Goal: Download file/media: Download file/media

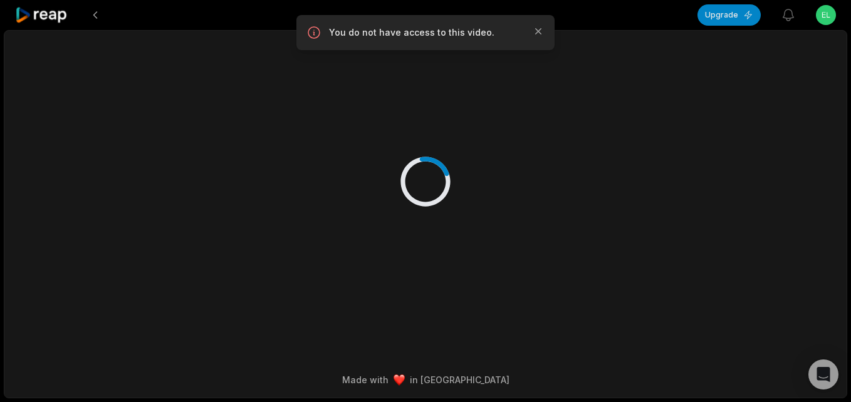
click at [56, 11] on icon at bounding box center [41, 15] width 53 height 17
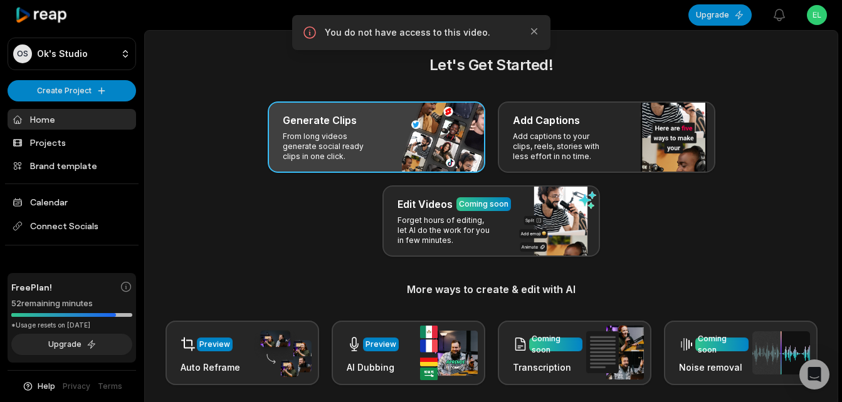
click at [328, 134] on p "From long videos generate social ready clips in one click." at bounding box center [331, 147] width 97 height 30
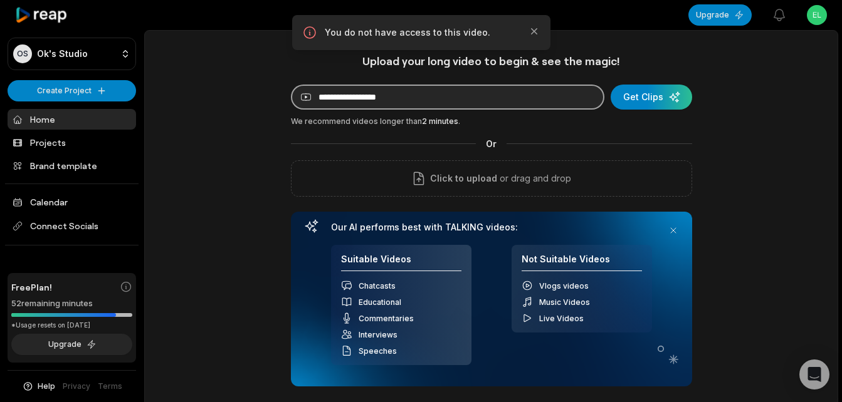
click at [416, 108] on input at bounding box center [447, 97] width 313 height 25
paste input "**********"
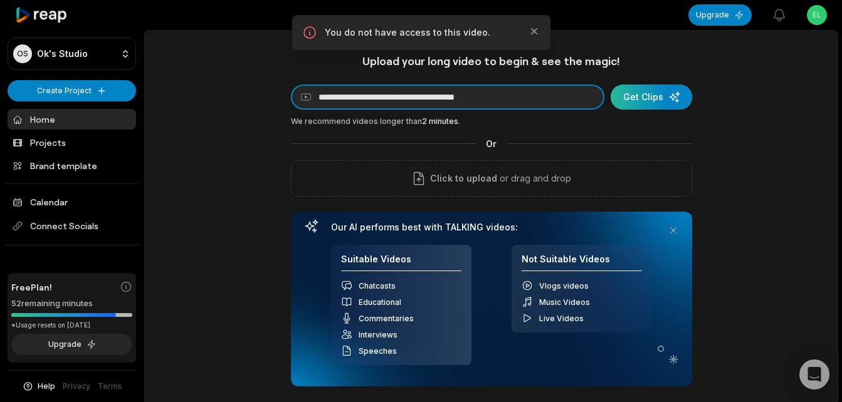
type input "**********"
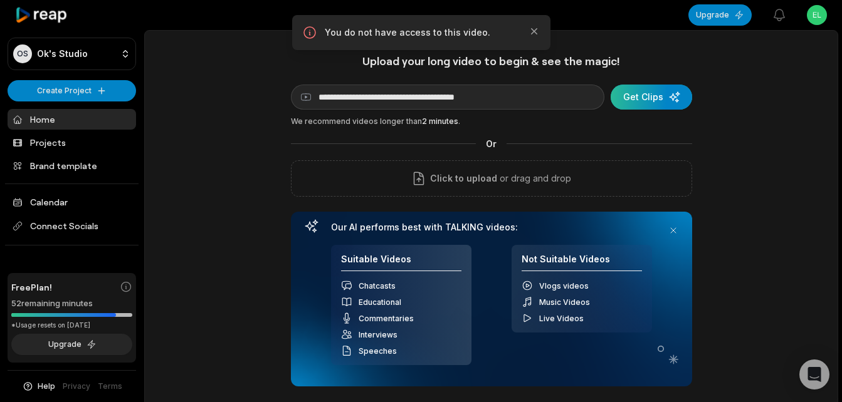
click at [649, 95] on div "submit" at bounding box center [650, 97] width 81 height 25
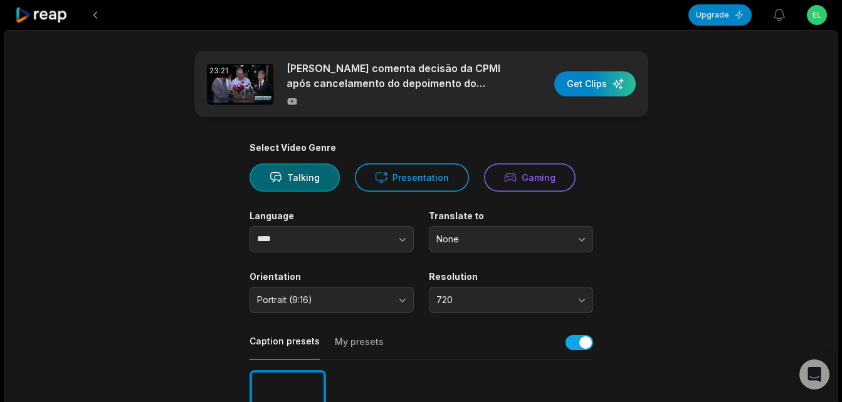
click at [35, 14] on icon at bounding box center [41, 15] width 53 height 17
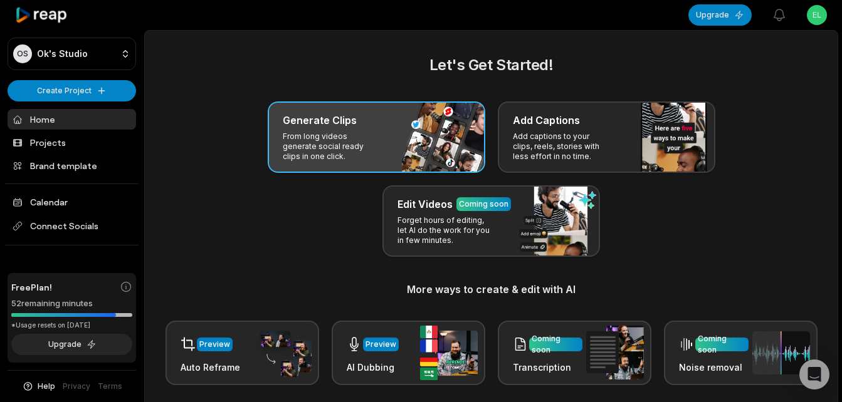
click at [374, 118] on div "Generate Clips" at bounding box center [376, 120] width 187 height 15
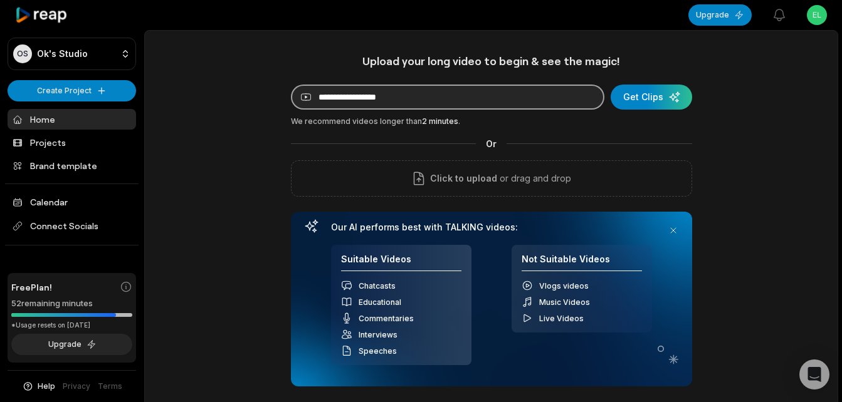
click at [395, 98] on input at bounding box center [447, 97] width 313 height 25
paste input "**********"
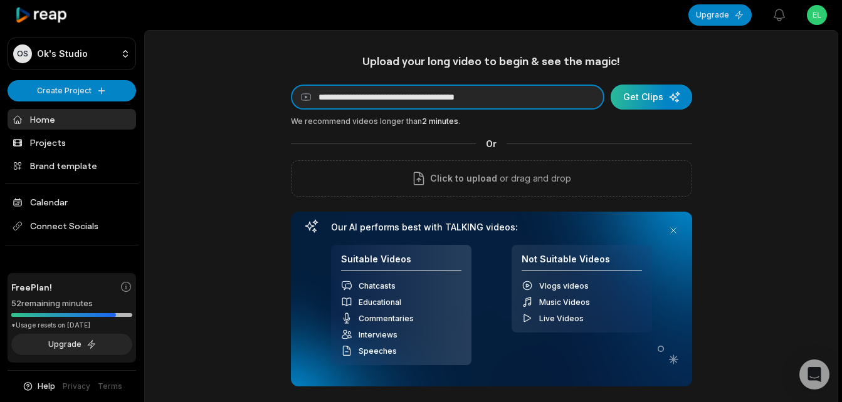
type input "**********"
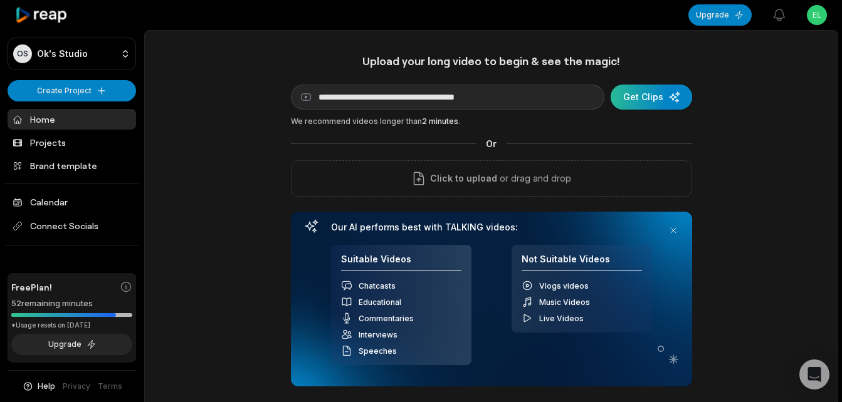
click at [654, 93] on div "submit" at bounding box center [650, 97] width 81 height 25
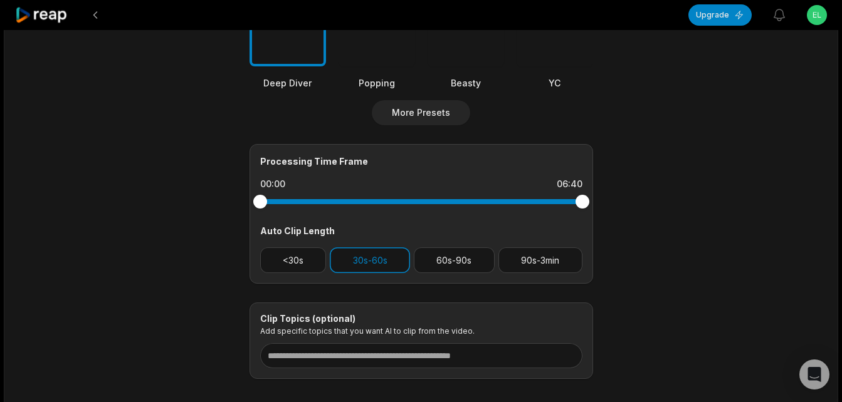
scroll to position [506, 0]
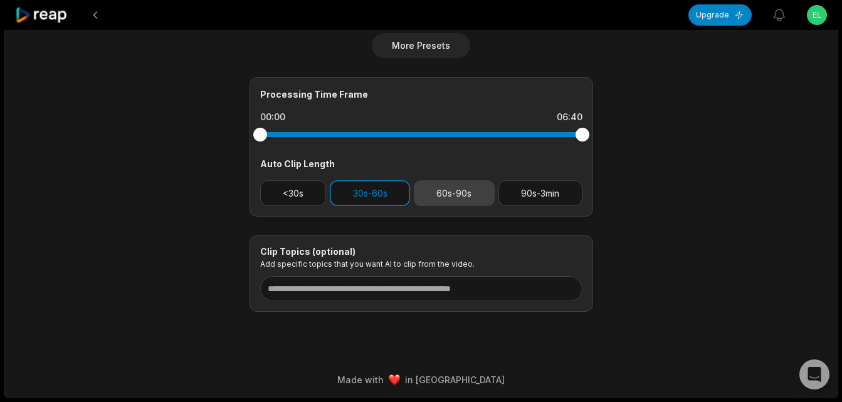
click at [470, 187] on button "60s-90s" at bounding box center [454, 194] width 81 height 26
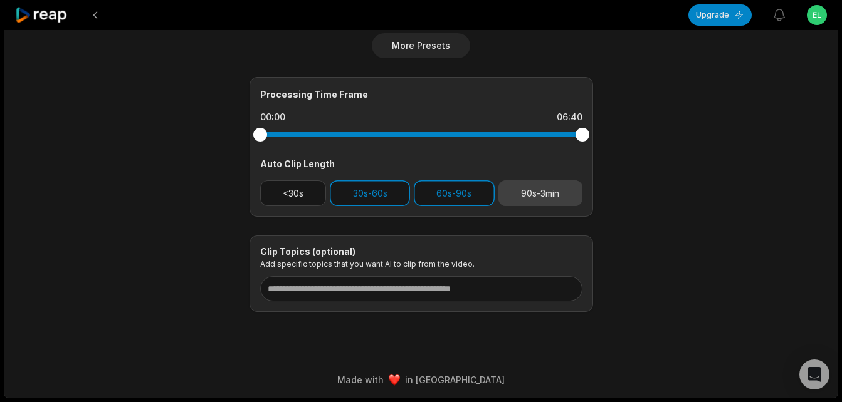
click at [541, 199] on button "90s-3min" at bounding box center [540, 194] width 84 height 26
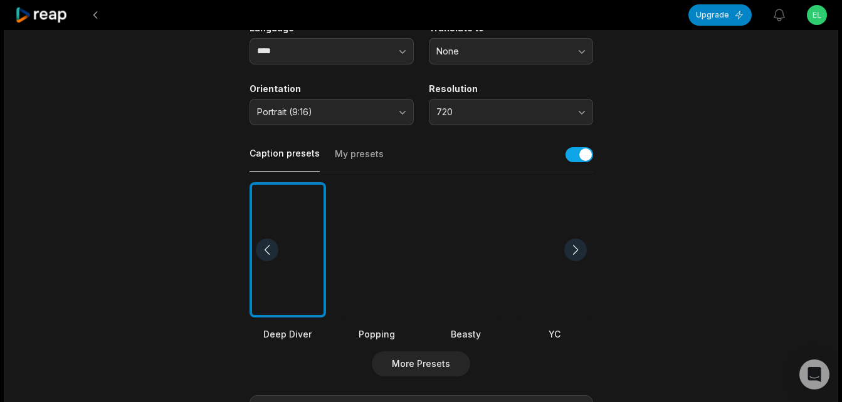
scroll to position [0, 0]
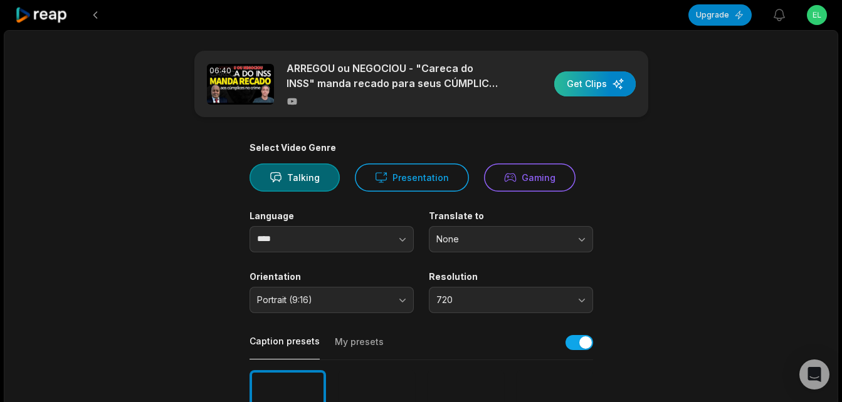
click at [600, 80] on div "button" at bounding box center [594, 83] width 81 height 25
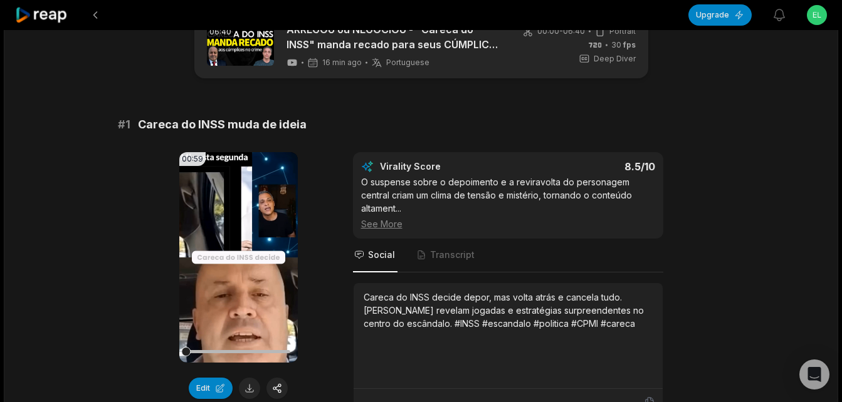
scroll to position [63, 0]
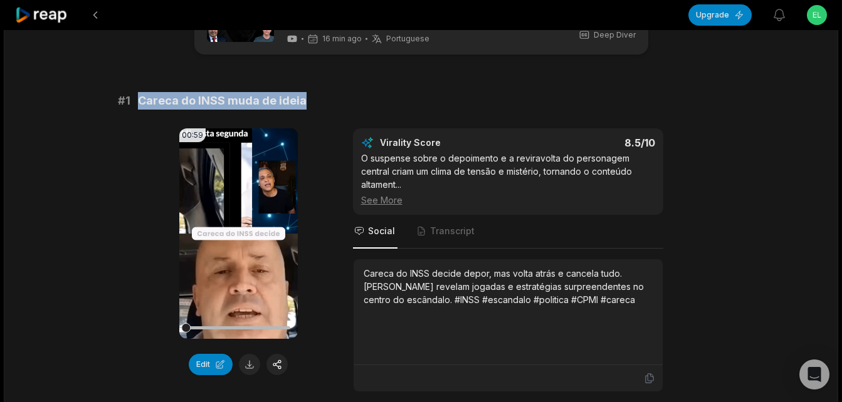
drag, startPoint x: 139, startPoint y: 102, endPoint x: 303, endPoint y: 93, distance: 164.4
click at [303, 93] on div "# 1 Careca do INSS muda de ideia" at bounding box center [421, 101] width 607 height 18
copy span "Careca do INSS muda de ideia"
click at [248, 364] on button at bounding box center [249, 364] width 21 height 21
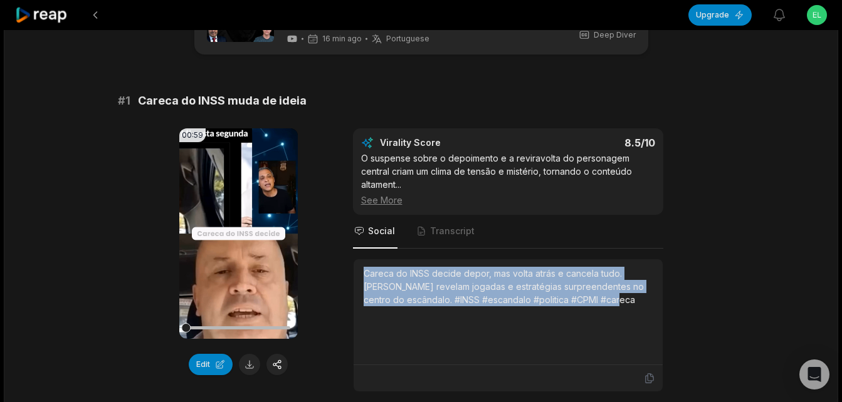
drag, startPoint x: 361, startPoint y: 260, endPoint x: 609, endPoint y: 295, distance: 250.7
click at [609, 295] on div "Careca do INSS decide depor, mas volta atrás e cancela tudo. [PERSON_NAME] reve…" at bounding box center [507, 312] width 309 height 106
copy div "Careca do INSS decide depor, mas volta atrás e cancela tudo. [PERSON_NAME] reve…"
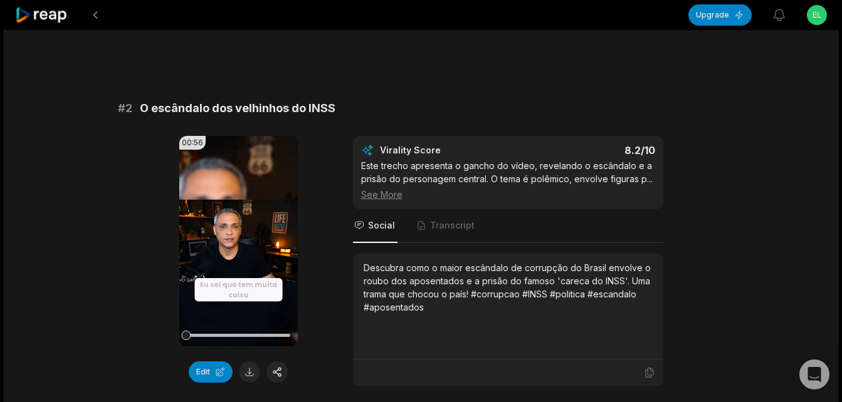
scroll to position [439, 0]
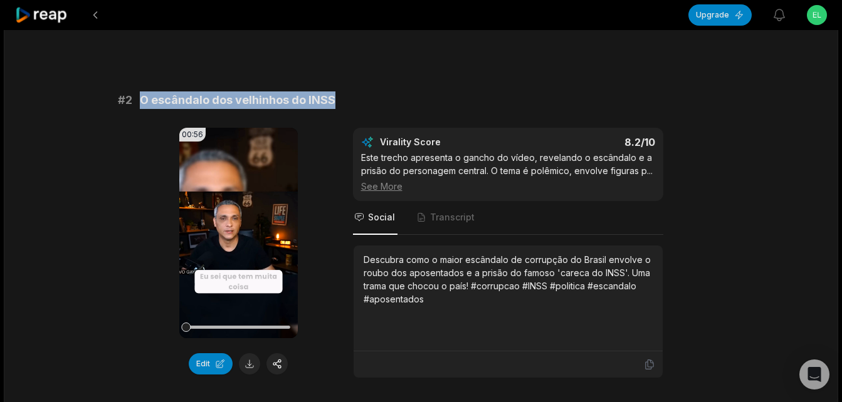
drag, startPoint x: 141, startPoint y: 81, endPoint x: 339, endPoint y: 72, distance: 198.3
copy span "O escândalo dos velhinhos do INSS"
click at [249, 353] on button at bounding box center [249, 363] width 21 height 21
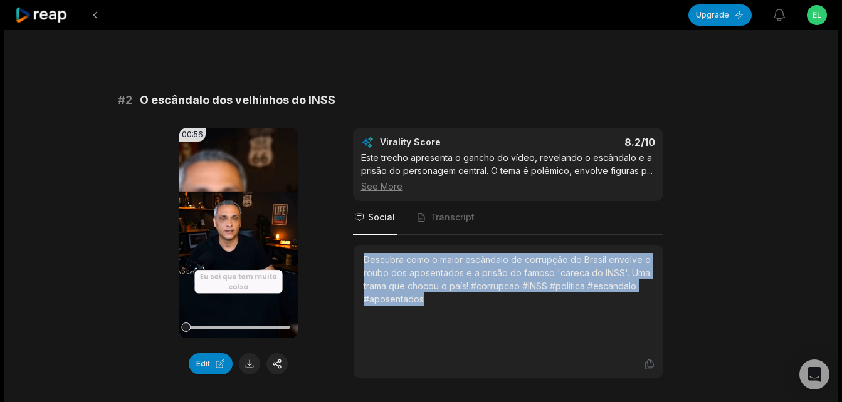
drag, startPoint x: 365, startPoint y: 246, endPoint x: 437, endPoint y: 291, distance: 85.4
click at [437, 291] on div "Descubra como o maior escândalo de corrupção do Brasil envolve o roubo dos apos…" at bounding box center [508, 279] width 289 height 53
copy div "Descubra como o maior escândalo de corrupção do Brasil envolve o roubo dos apos…"
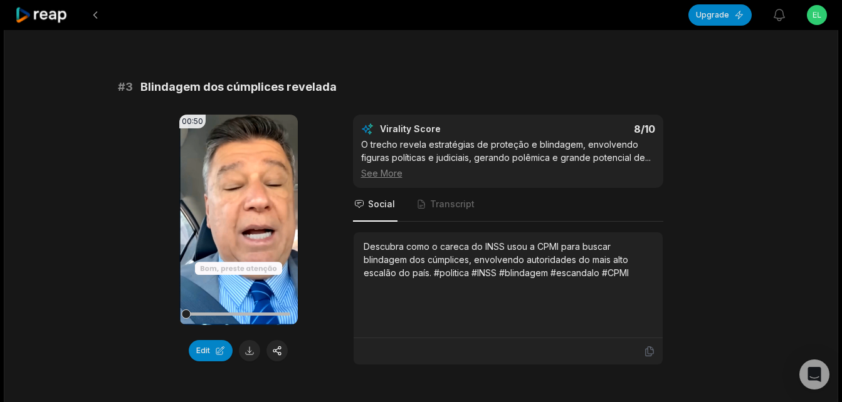
scroll to position [815, 0]
click at [245, 340] on button at bounding box center [249, 350] width 21 height 21
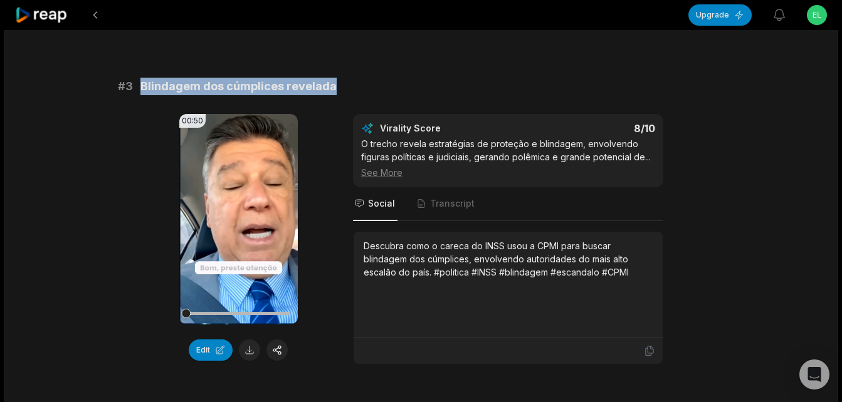
drag, startPoint x: 140, startPoint y: 76, endPoint x: 341, endPoint y: 70, distance: 200.6
click at [341, 78] on div "# 3 Blindagem dos cúmplices revelada" at bounding box center [421, 87] width 607 height 18
copy span "Blindagem dos cúmplices revelada"
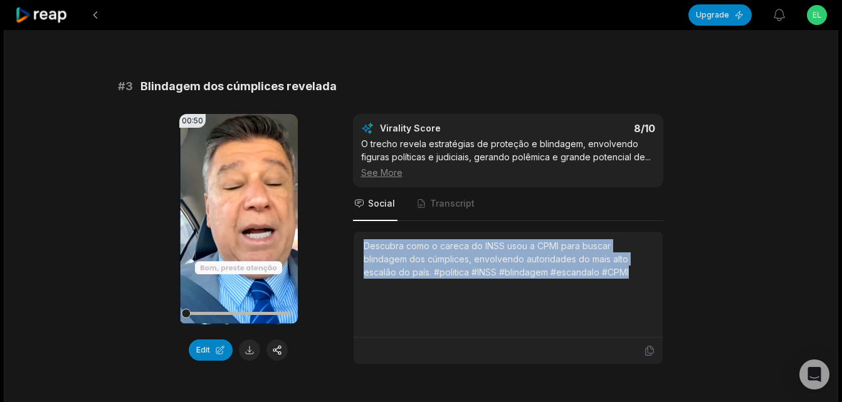
drag, startPoint x: 365, startPoint y: 234, endPoint x: 651, endPoint y: 280, distance: 290.1
click at [651, 280] on div "Descubra como o careca do INSS usou a CPMI para buscar blindagem dos cúmplices,…" at bounding box center [508, 284] width 289 height 90
copy div "Descubra como o careca do INSS usou a CPMI para buscar blindagem dos cúmplices,…"
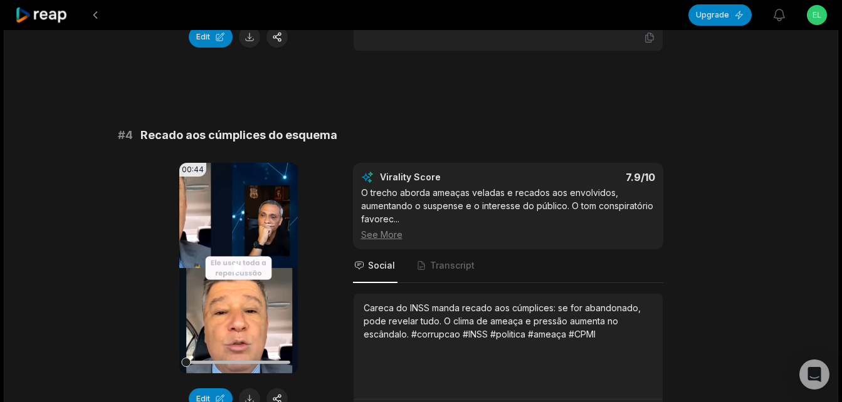
scroll to position [1191, 0]
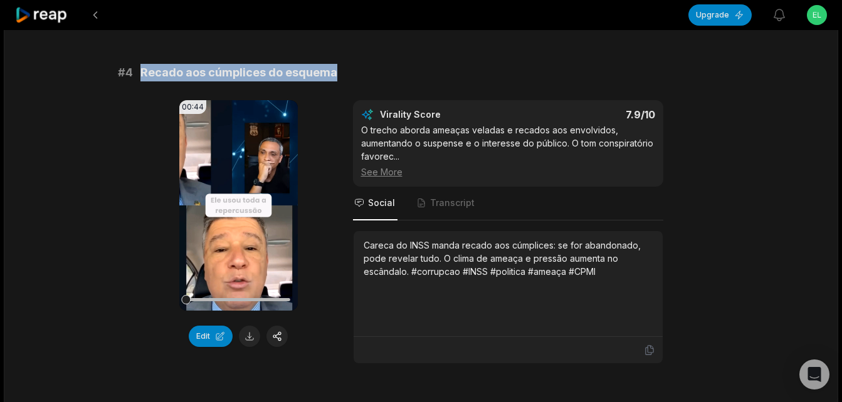
drag, startPoint x: 140, startPoint y: 58, endPoint x: 342, endPoint y: 61, distance: 201.8
click at [342, 64] on div "# 4 Recado aos cúmplices do esquema" at bounding box center [421, 73] width 607 height 18
copy span "Recado aos cúmplices do esquema"
click at [249, 326] on button at bounding box center [249, 336] width 21 height 21
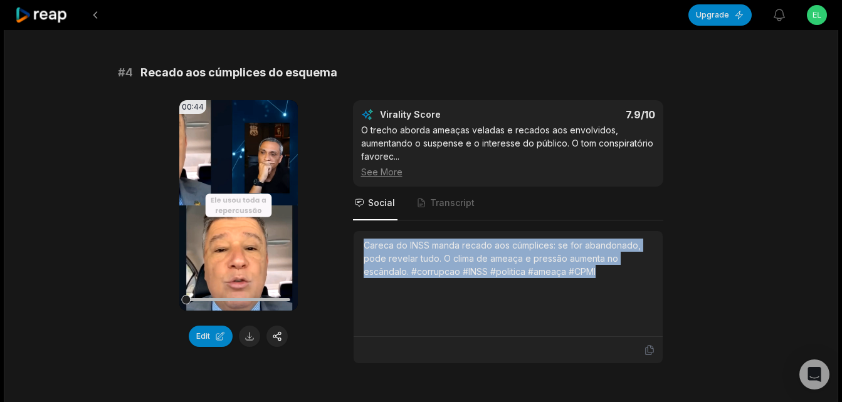
drag, startPoint x: 365, startPoint y: 234, endPoint x: 615, endPoint y: 276, distance: 253.0
click at [615, 276] on div "Careca do INSS manda recado aos cúmplices: se for abandonado, pode revelar tudo…" at bounding box center [508, 284] width 289 height 90
copy div "Careca do INSS manda recado aos cúmplices: se for abandonado, pode revelar tudo…"
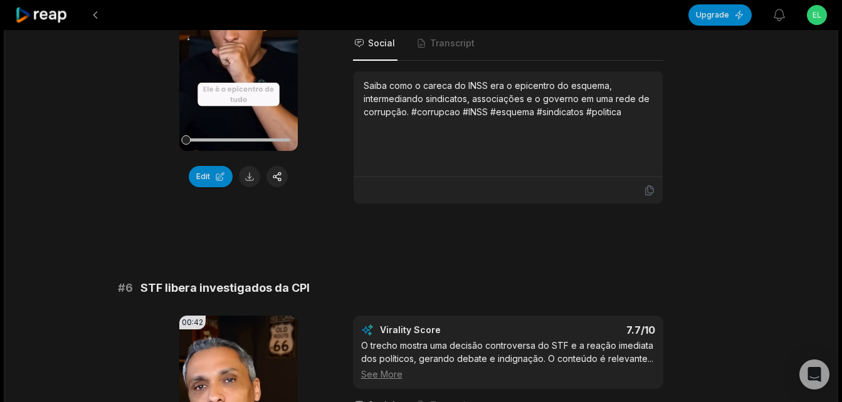
scroll to position [1567, 0]
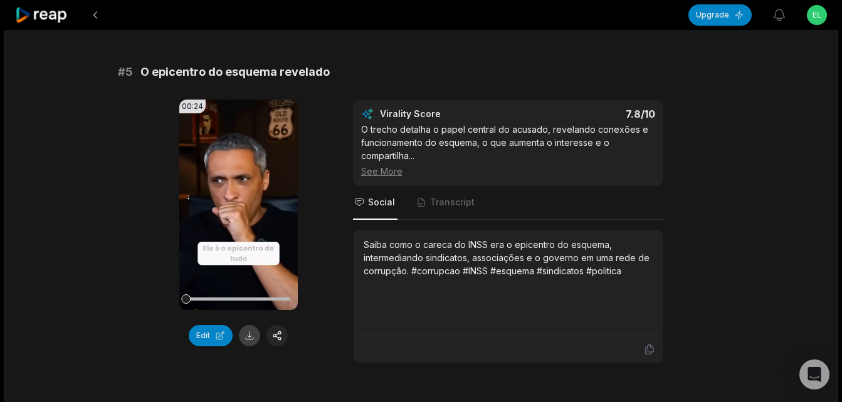
click at [249, 325] on button at bounding box center [249, 335] width 21 height 21
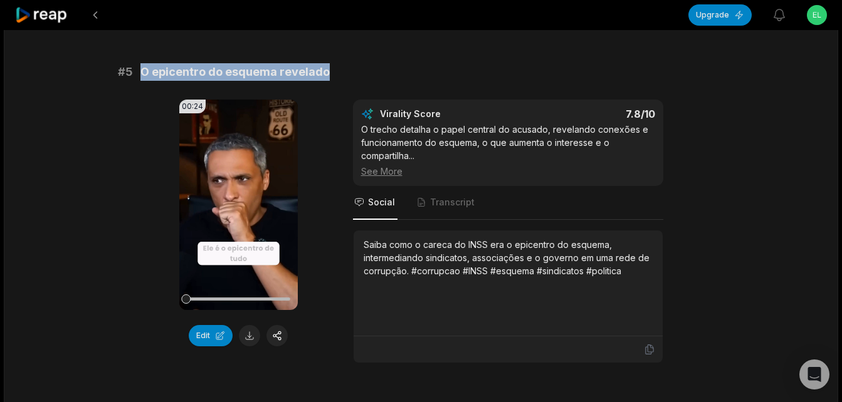
drag, startPoint x: 142, startPoint y: 57, endPoint x: 330, endPoint y: 53, distance: 188.1
click at [330, 63] on div "# 5 O epicentro do esquema revelado" at bounding box center [421, 72] width 607 height 18
copy span "O epicentro do esquema revelado"
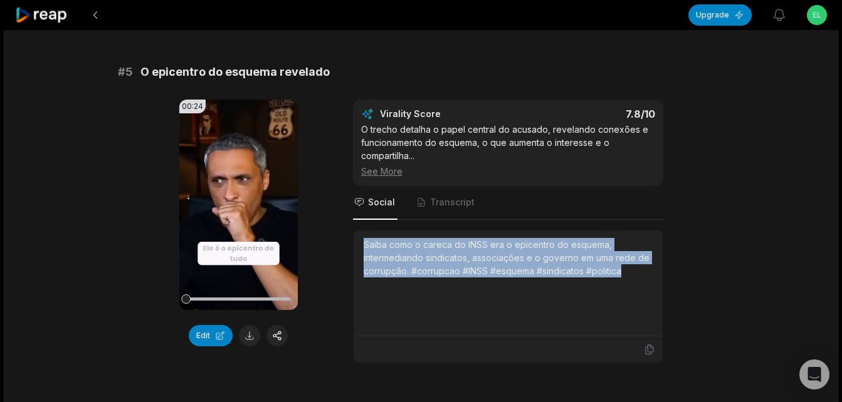
drag, startPoint x: 365, startPoint y: 228, endPoint x: 630, endPoint y: 276, distance: 269.5
click at [630, 276] on div "Saiba como o careca do INSS era o epicentro do esquema, intermediando sindicato…" at bounding box center [508, 283] width 289 height 90
copy div "Saiba como o careca do INSS era o epicentro do esquema, intermediando sindicato…"
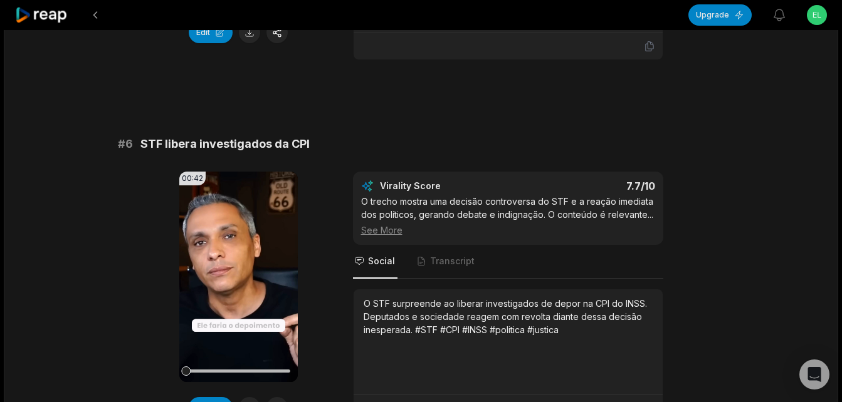
scroll to position [1943, 0]
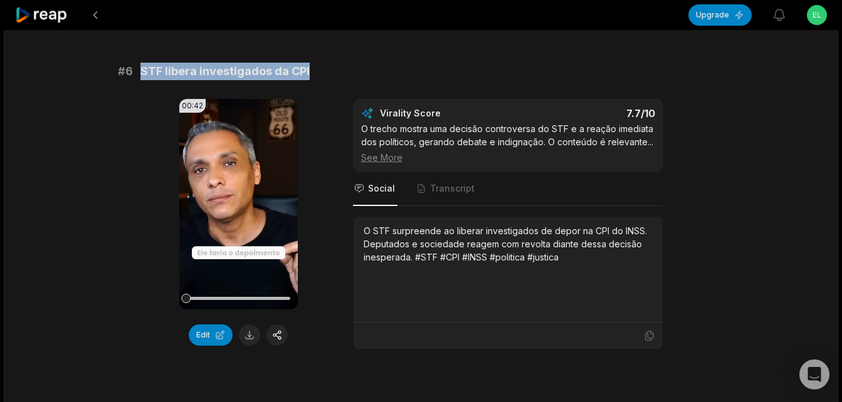
drag, startPoint x: 142, startPoint y: 58, endPoint x: 318, endPoint y: 55, distance: 175.5
click at [318, 63] on div "# 6 STF libera investigados da CPI" at bounding box center [421, 72] width 607 height 18
click at [254, 328] on button at bounding box center [249, 335] width 21 height 21
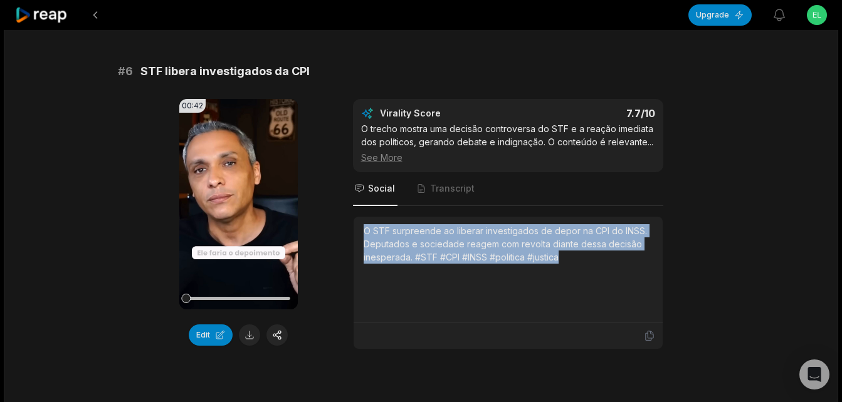
drag, startPoint x: 366, startPoint y: 217, endPoint x: 570, endPoint y: 251, distance: 206.5
click at [570, 254] on div "O STF surpreende ao liberar investigados de depor na CPI do INSS. Deputados e s…" at bounding box center [508, 269] width 289 height 90
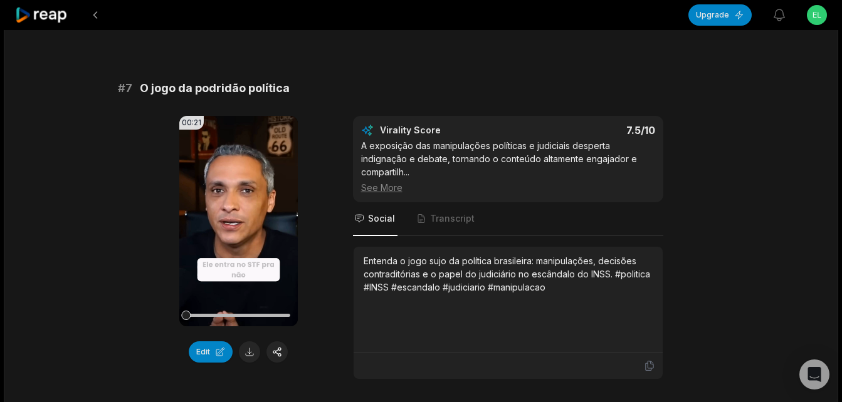
scroll to position [2319, 0]
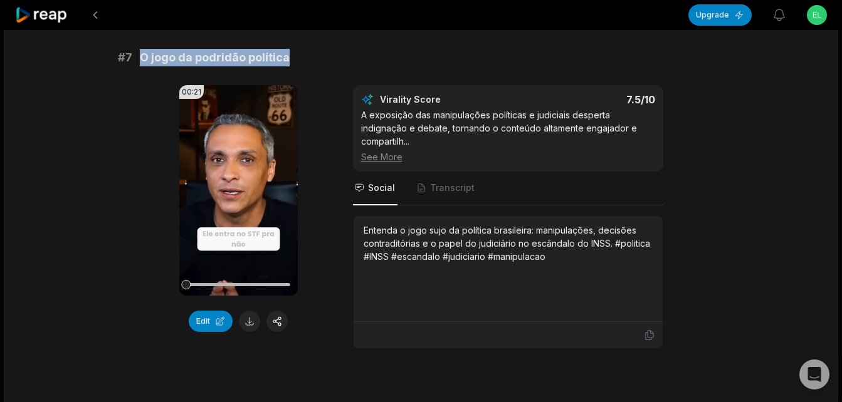
drag, startPoint x: 137, startPoint y: 39, endPoint x: 290, endPoint y: 36, distance: 152.3
click at [290, 49] on div "# 7 O jogo da podridão política" at bounding box center [421, 58] width 607 height 18
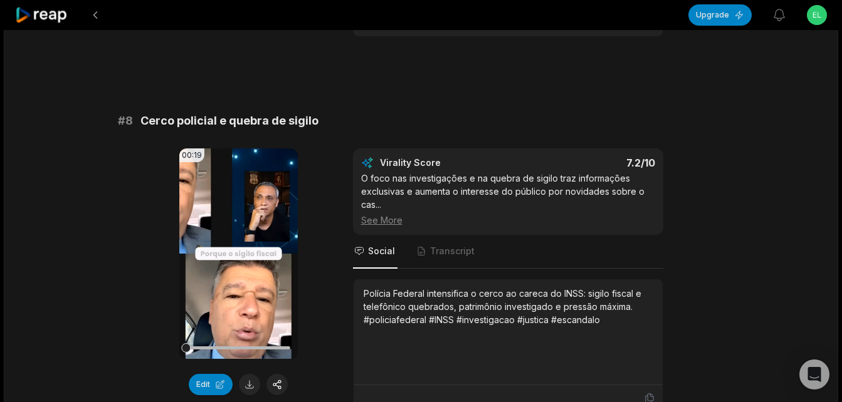
scroll to position [2632, 0]
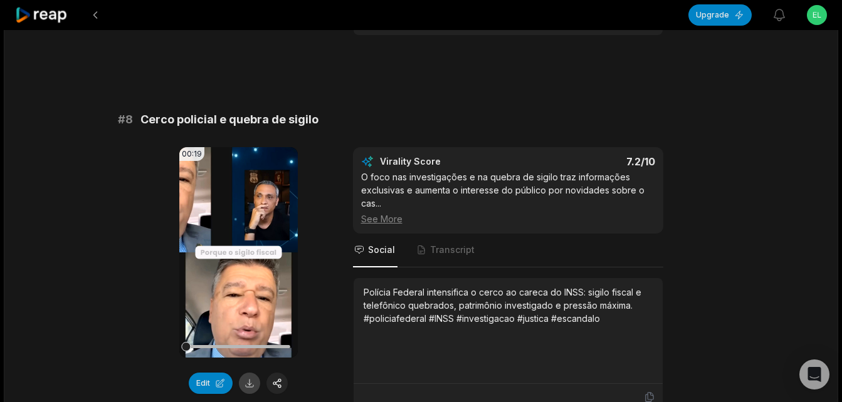
click at [248, 373] on button at bounding box center [249, 383] width 21 height 21
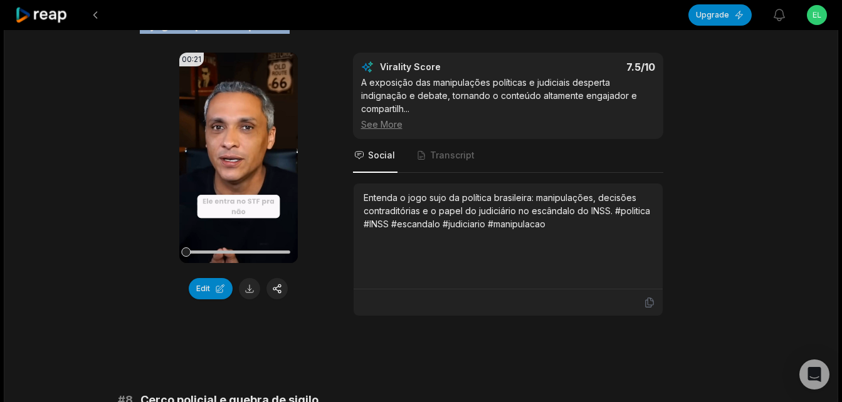
scroll to position [2319, 0]
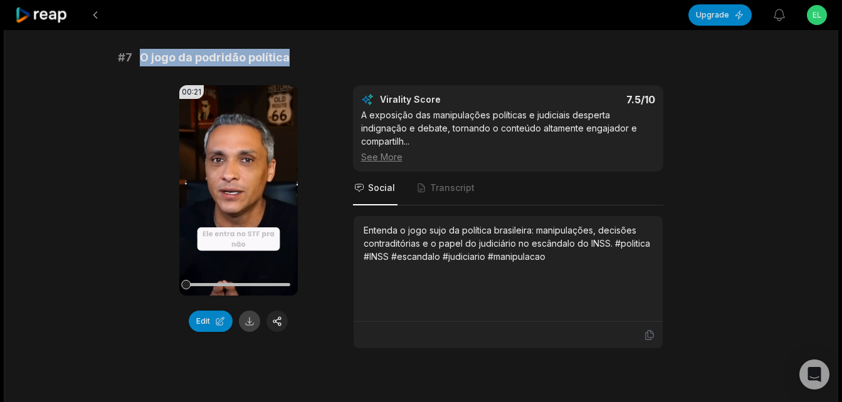
click at [248, 311] on button at bounding box center [249, 321] width 21 height 21
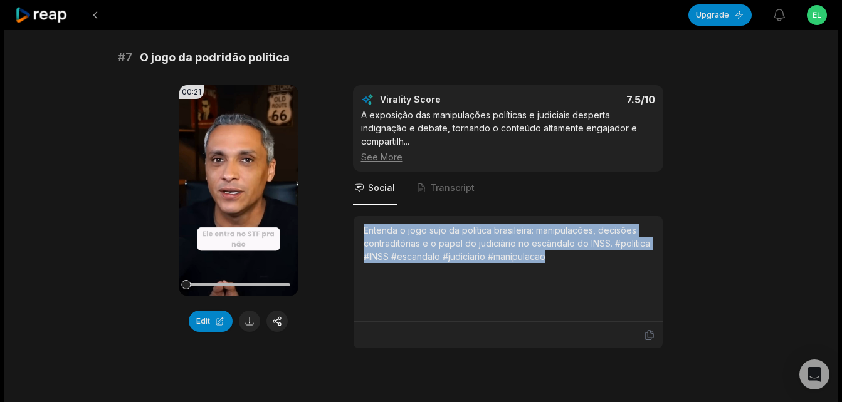
drag, startPoint x: 362, startPoint y: 219, endPoint x: 582, endPoint y: 262, distance: 224.8
click at [582, 262] on div "Entenda o jogo sujo da política brasileira: manipulações, decisões contraditóri…" at bounding box center [507, 269] width 309 height 106
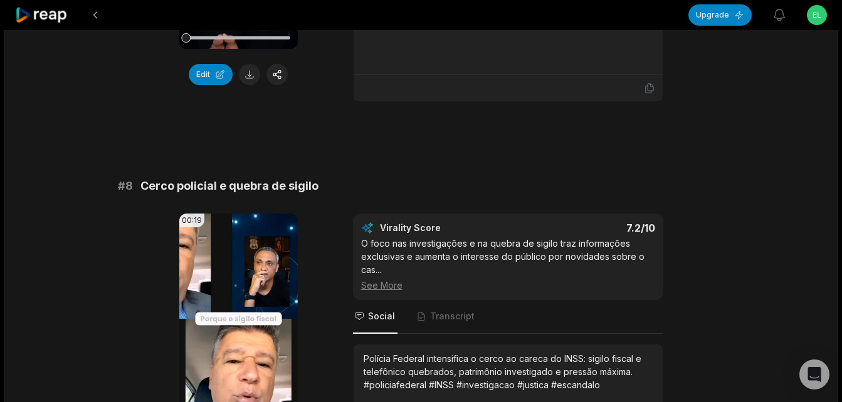
scroll to position [2570, 0]
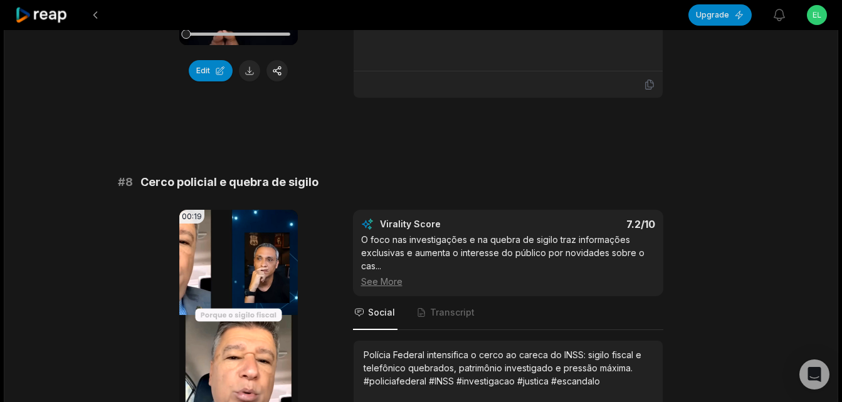
click at [144, 174] on span "Cerco policial e quebra de sigilo" at bounding box center [229, 183] width 178 height 18
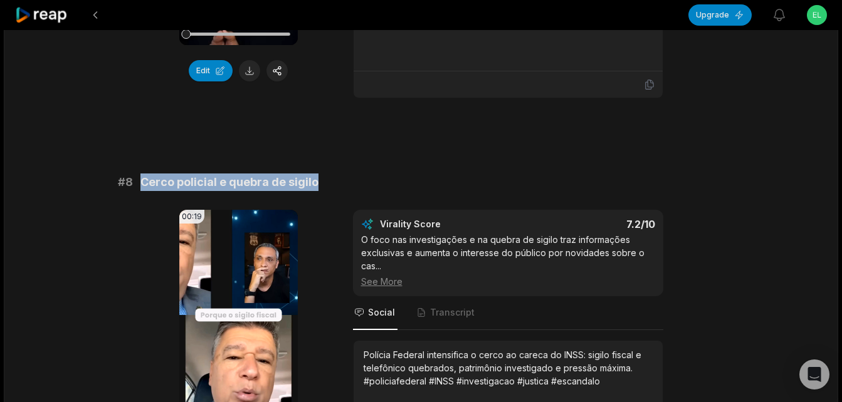
drag, startPoint x: 141, startPoint y: 168, endPoint x: 347, endPoint y: 170, distance: 206.2
click at [347, 174] on div "# 8 Cerco policial e quebra de sigilo" at bounding box center [421, 183] width 607 height 18
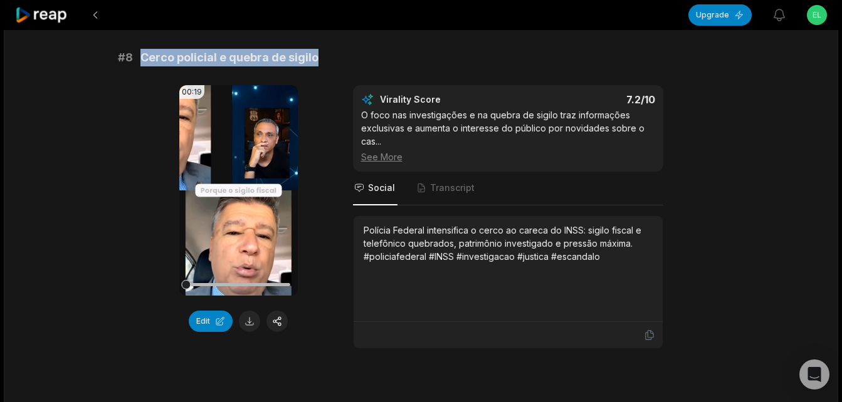
scroll to position [2695, 0]
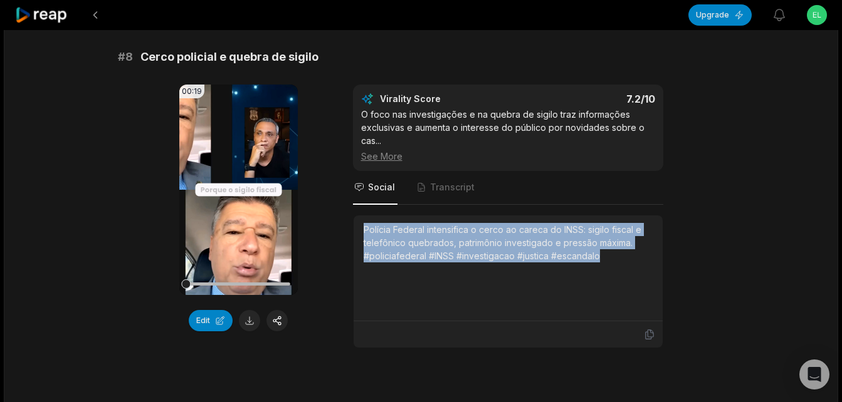
drag, startPoint x: 362, startPoint y: 219, endPoint x: 609, endPoint y: 256, distance: 249.6
click at [609, 256] on div "Polícia Federal intensifica o cerco ao careca do INSS: sigilo fiscal e telefôni…" at bounding box center [507, 269] width 309 height 106
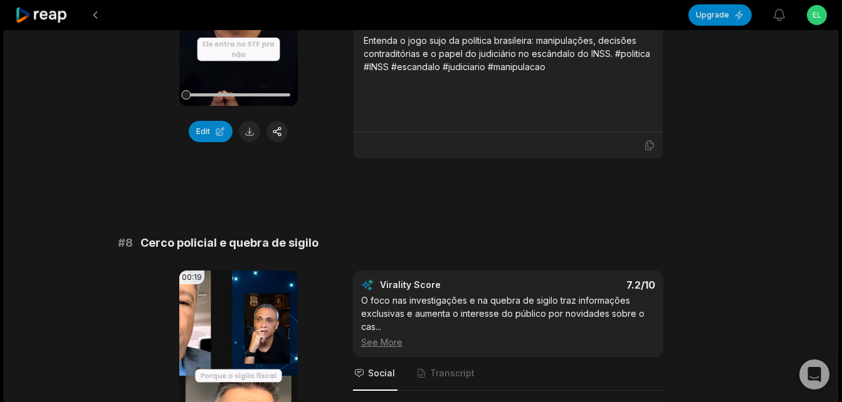
scroll to position [2507, 0]
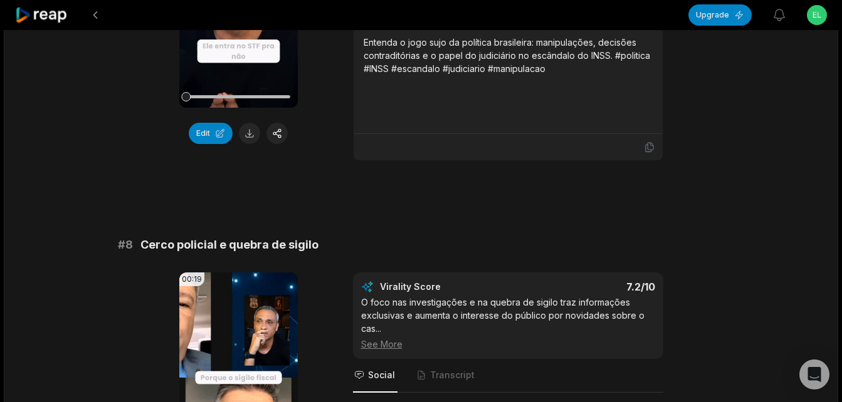
click at [50, 12] on icon at bounding box center [41, 15] width 53 height 17
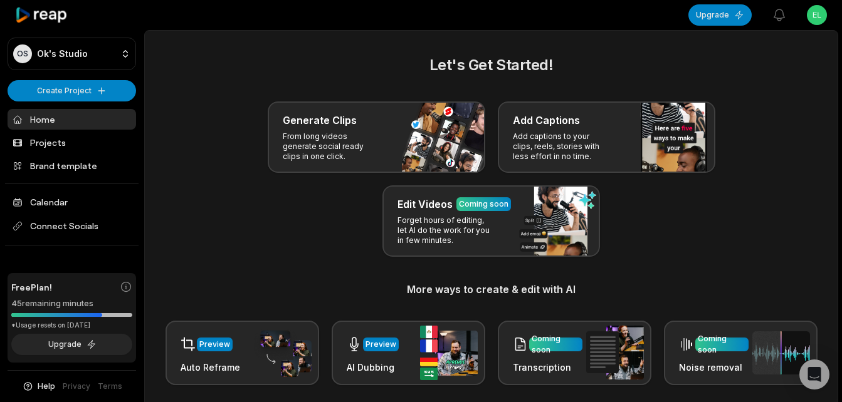
click at [44, 129] on link "Home" at bounding box center [72, 119] width 128 height 21
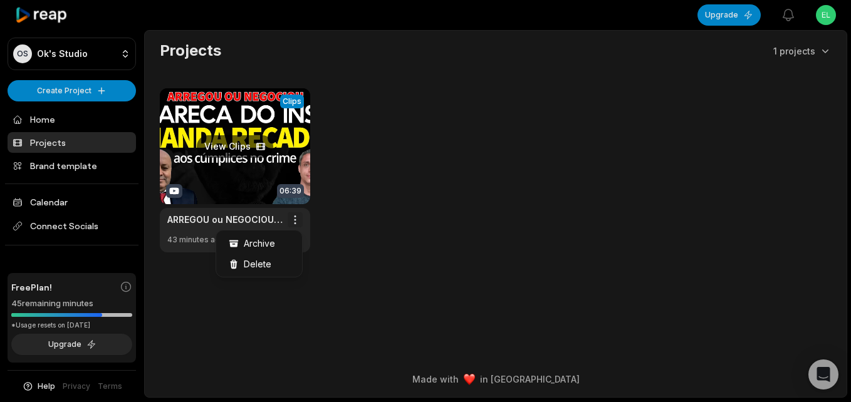
click at [293, 219] on html "OS Ok's Studio Create Project Home Projects Brand template Calendar Connect Soc…" at bounding box center [425, 201] width 851 height 402
click at [254, 266] on span "Delete" at bounding box center [258, 264] width 28 height 13
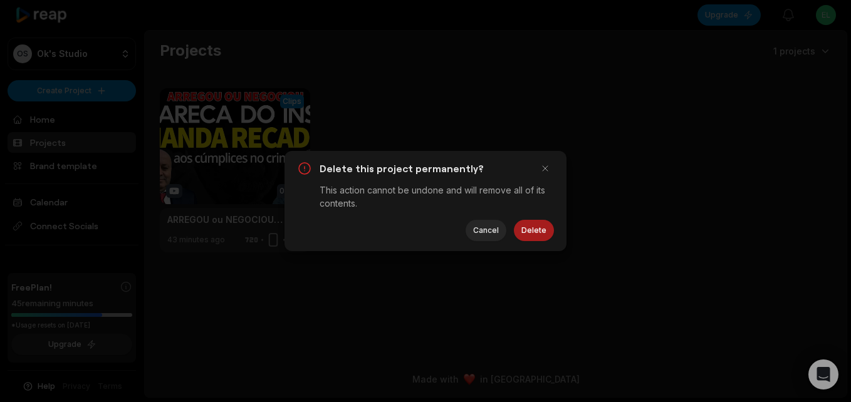
click at [531, 228] on button "Delete" at bounding box center [534, 230] width 40 height 21
